Goal: Transaction & Acquisition: Book appointment/travel/reservation

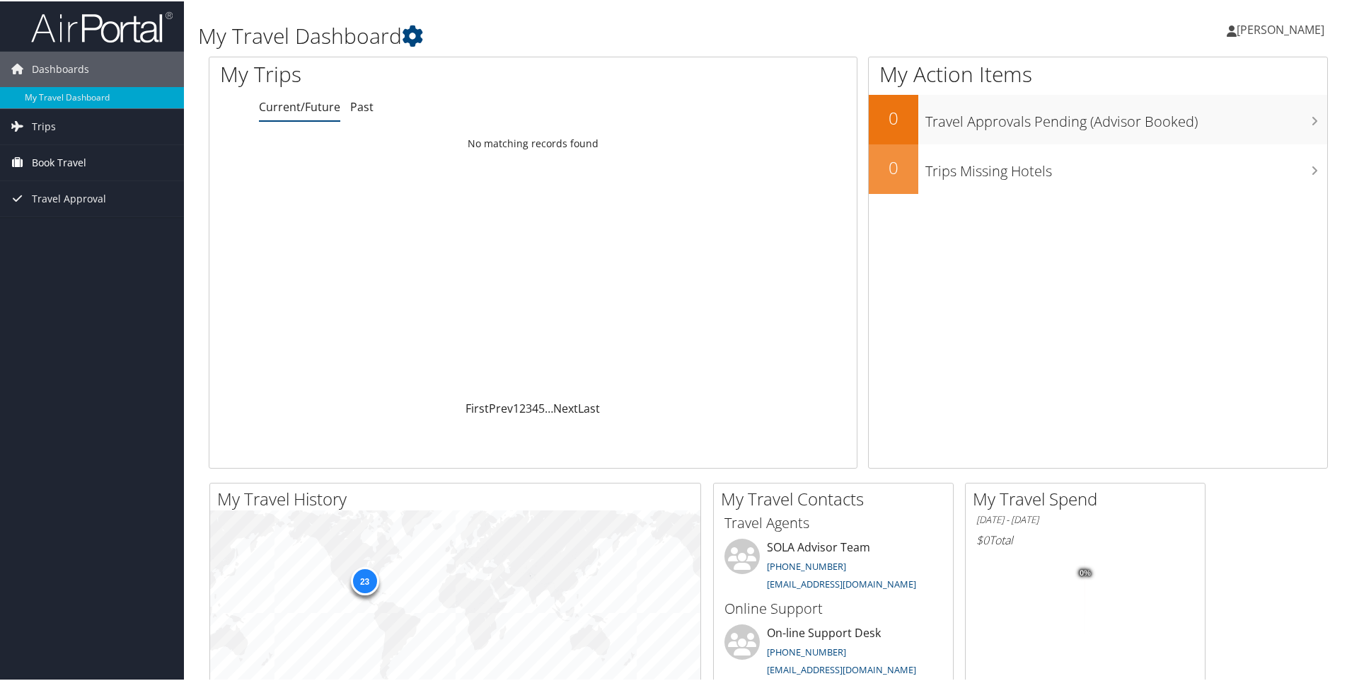
click at [81, 161] on span "Book Travel" at bounding box center [59, 161] width 54 height 35
click at [67, 208] on link "Book/Manage Online Trips" at bounding box center [92, 210] width 184 height 21
click at [1271, 30] on span "[PERSON_NAME]" at bounding box center [1281, 29] width 88 height 16
click at [1183, 233] on link "Sign Out" at bounding box center [1243, 231] width 158 height 24
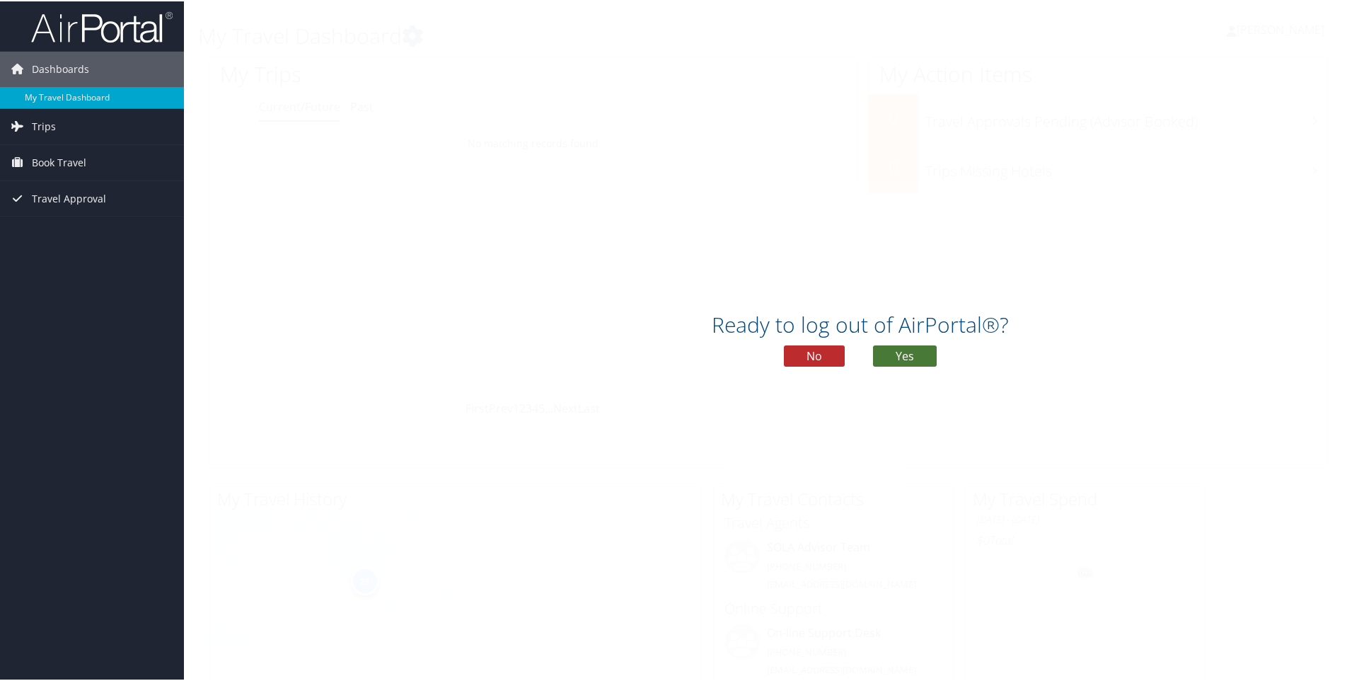
click at [914, 354] on button "Yes" at bounding box center [905, 354] width 64 height 21
